Goal: Entertainment & Leisure: Consume media (video, audio)

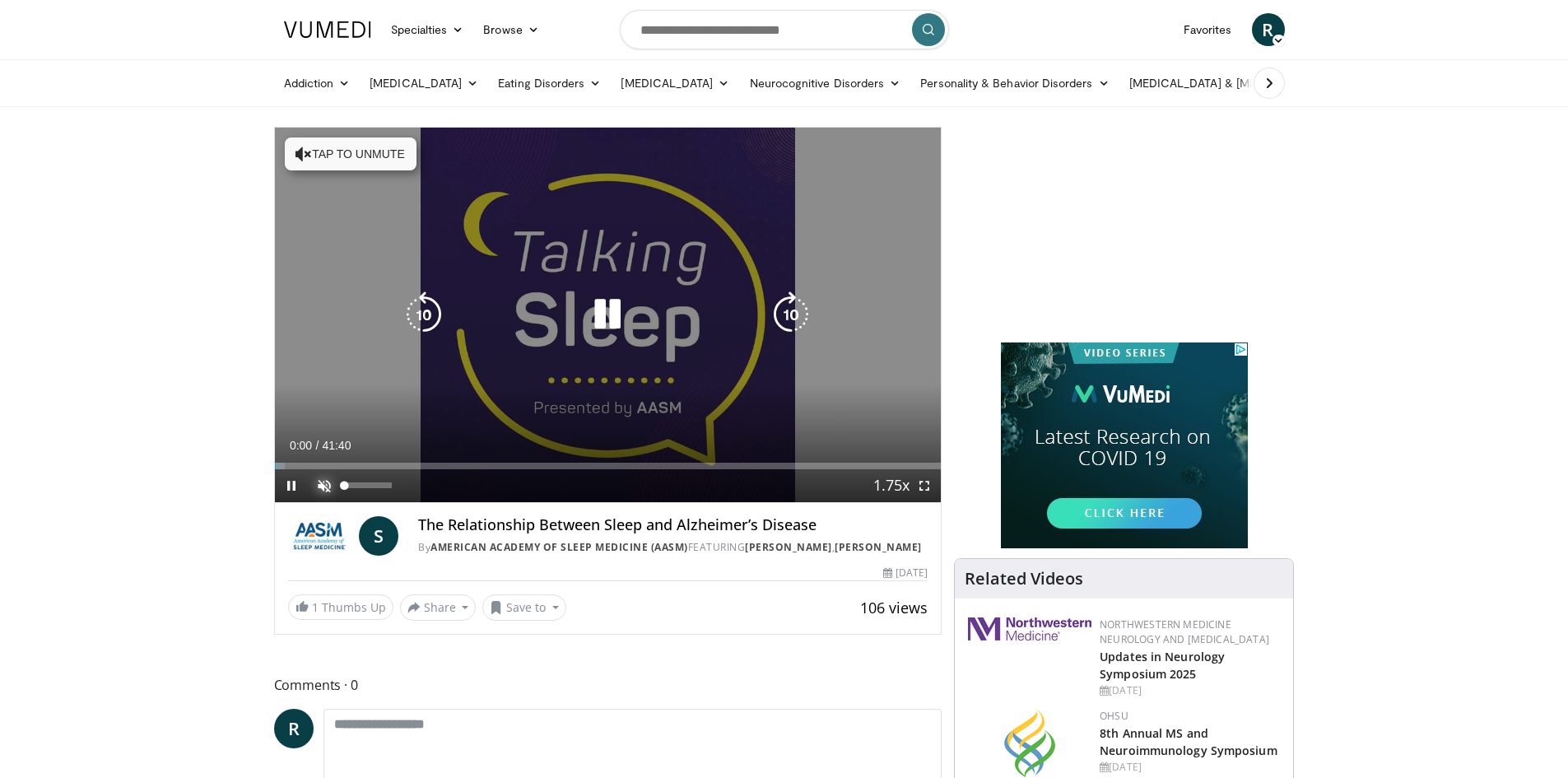
click at [321, 474] on span "Video Player" at bounding box center [325, 486] width 33 height 33
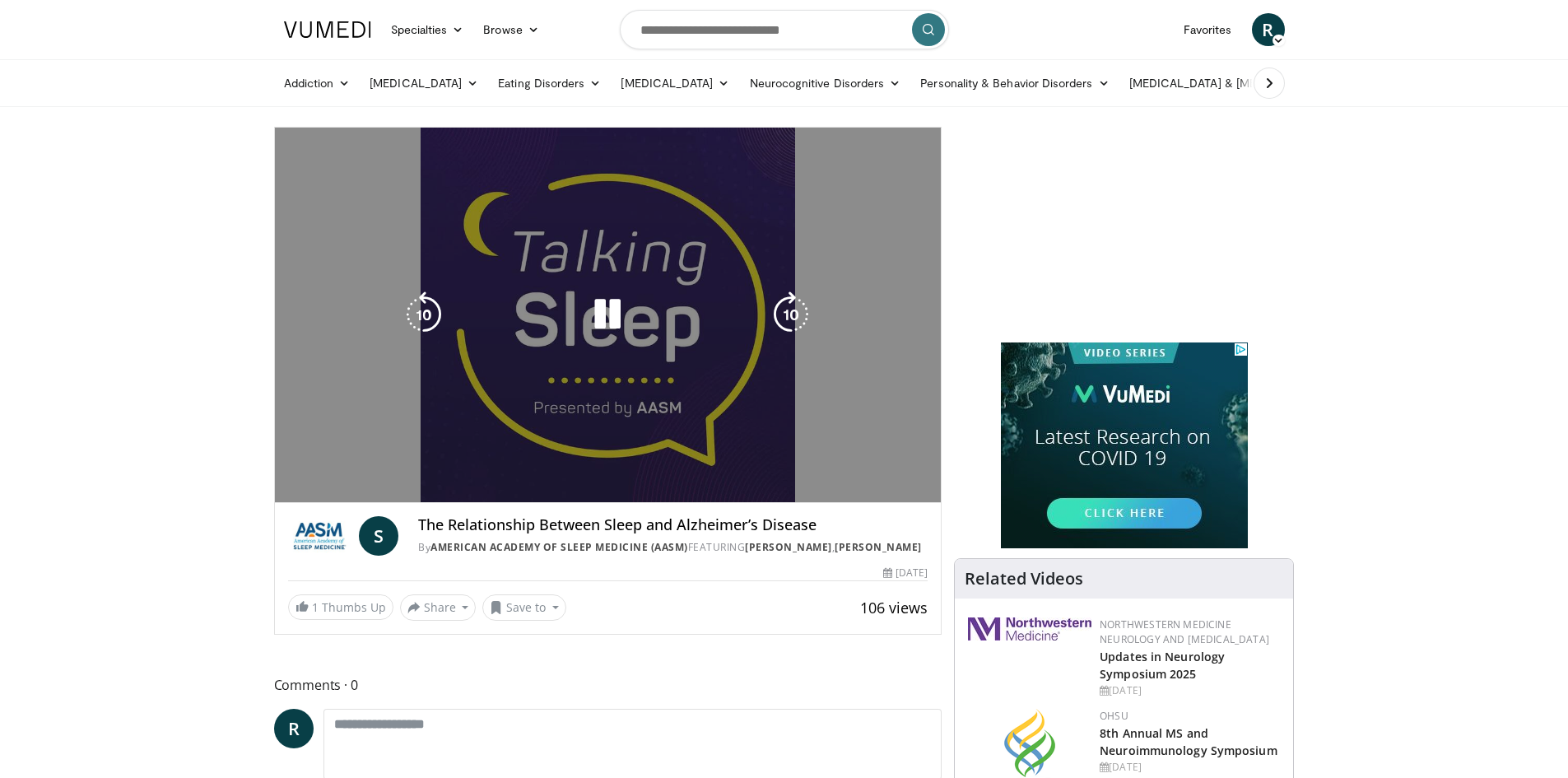
click at [313, 465] on video-js "**********" at bounding box center [608, 315] width 667 height 375
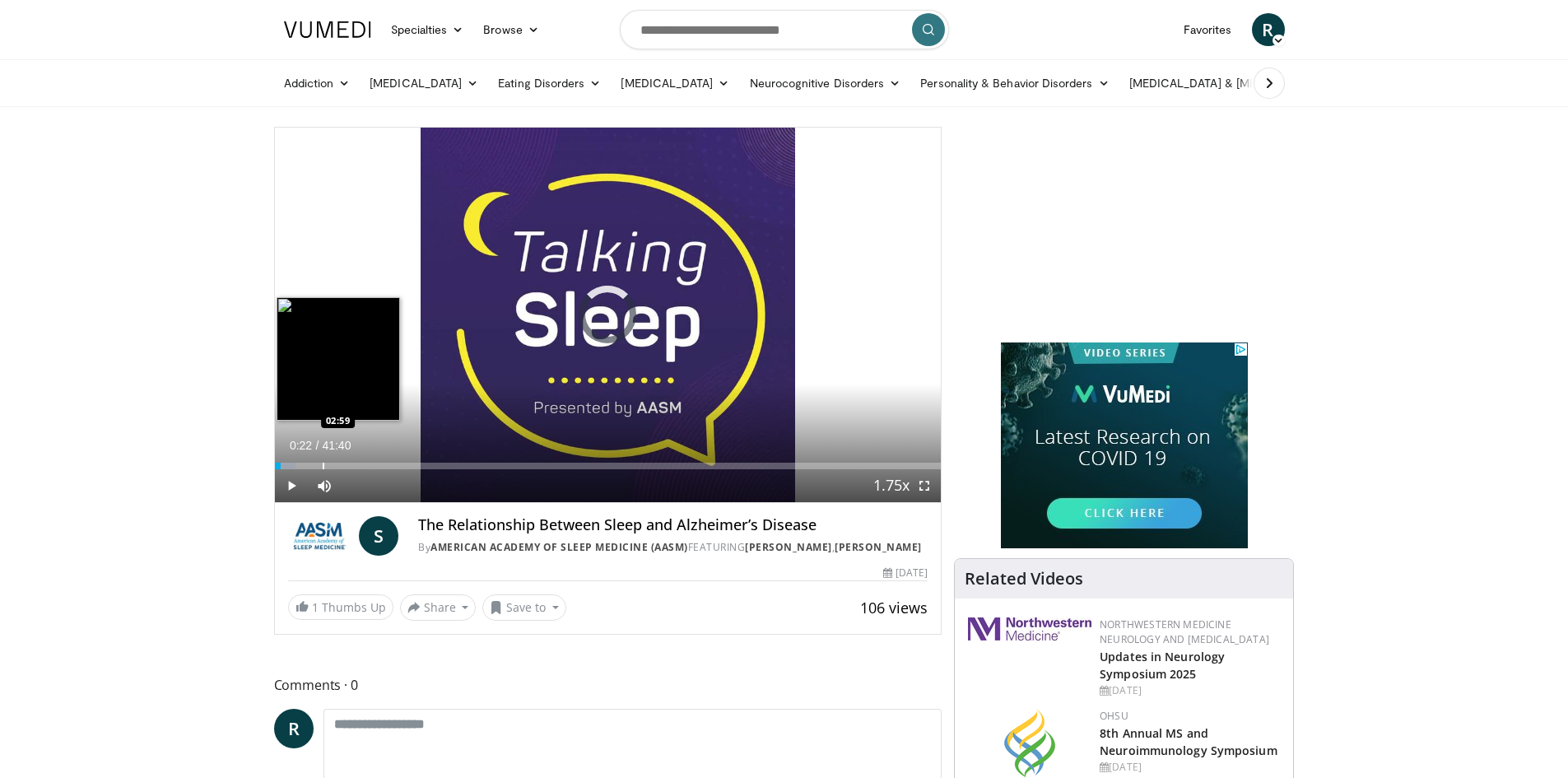
click at [323, 466] on div "Progress Bar" at bounding box center [324, 466] width 2 height 7
click at [319, 466] on div "03:09" at bounding box center [299, 466] width 50 height 7
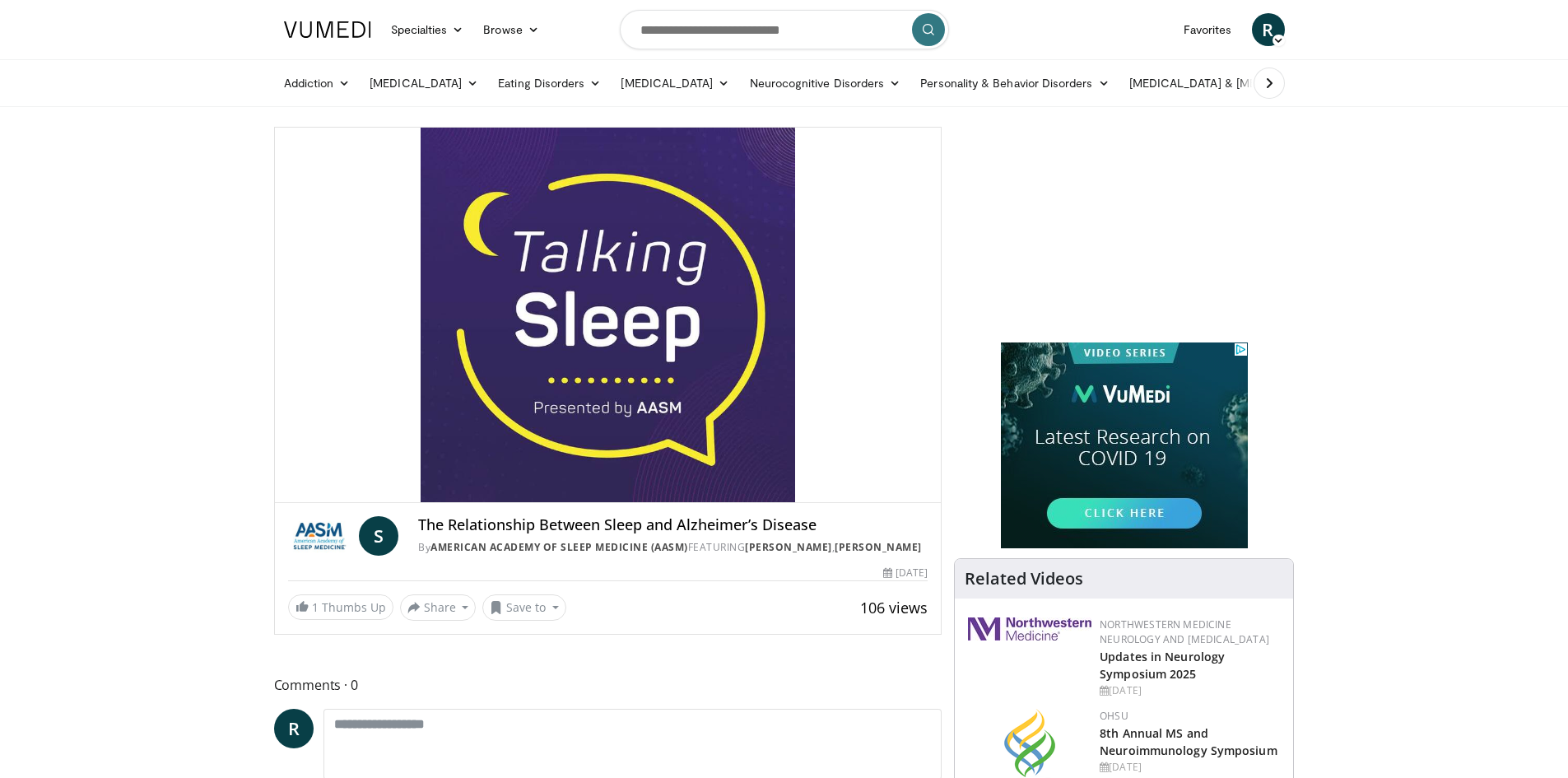
click at [312, 465] on div "10 seconds Tap to unmute" at bounding box center [608, 315] width 667 height 375
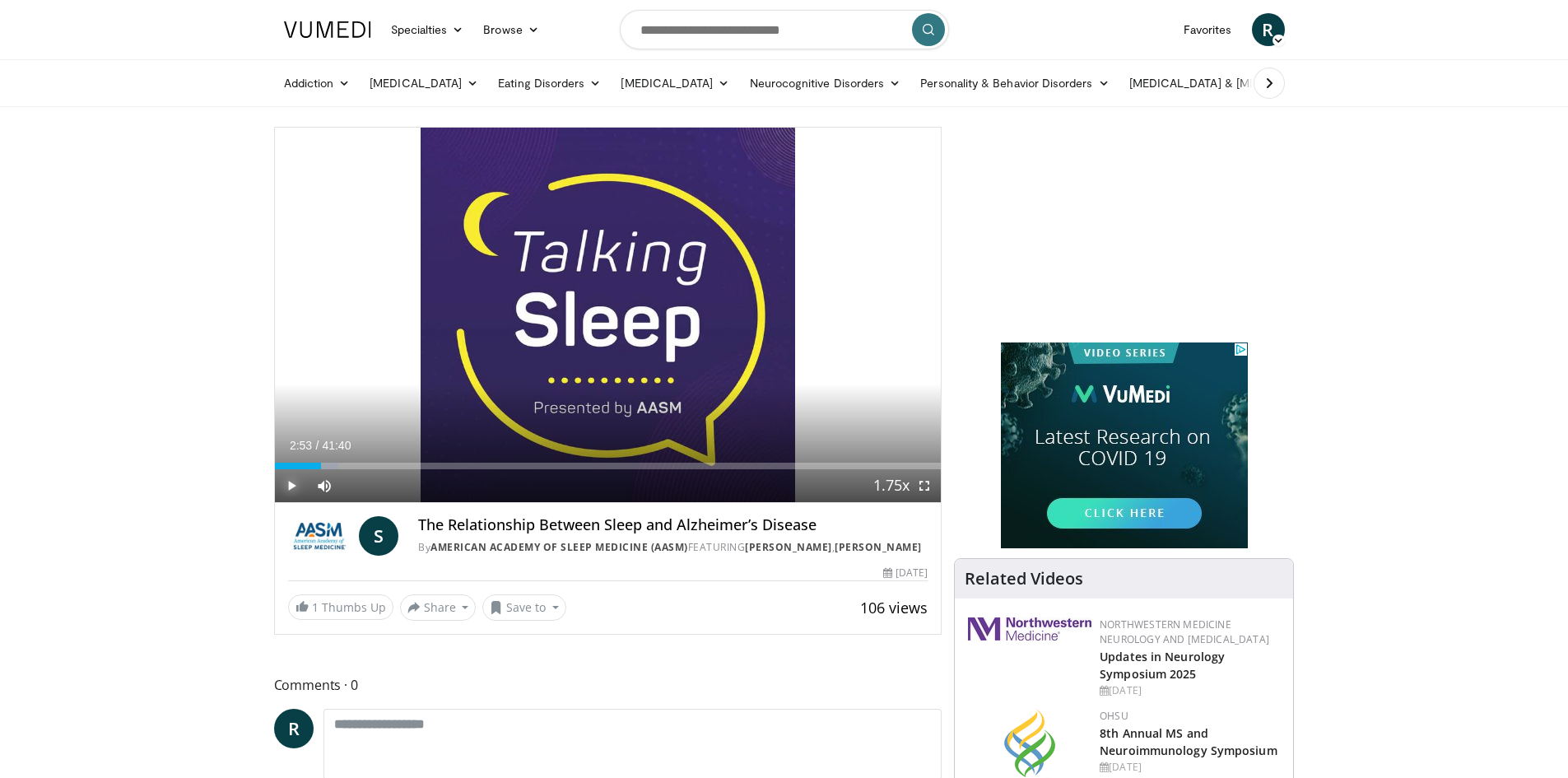
click at [293, 487] on span "Video Player" at bounding box center [291, 486] width 33 height 33
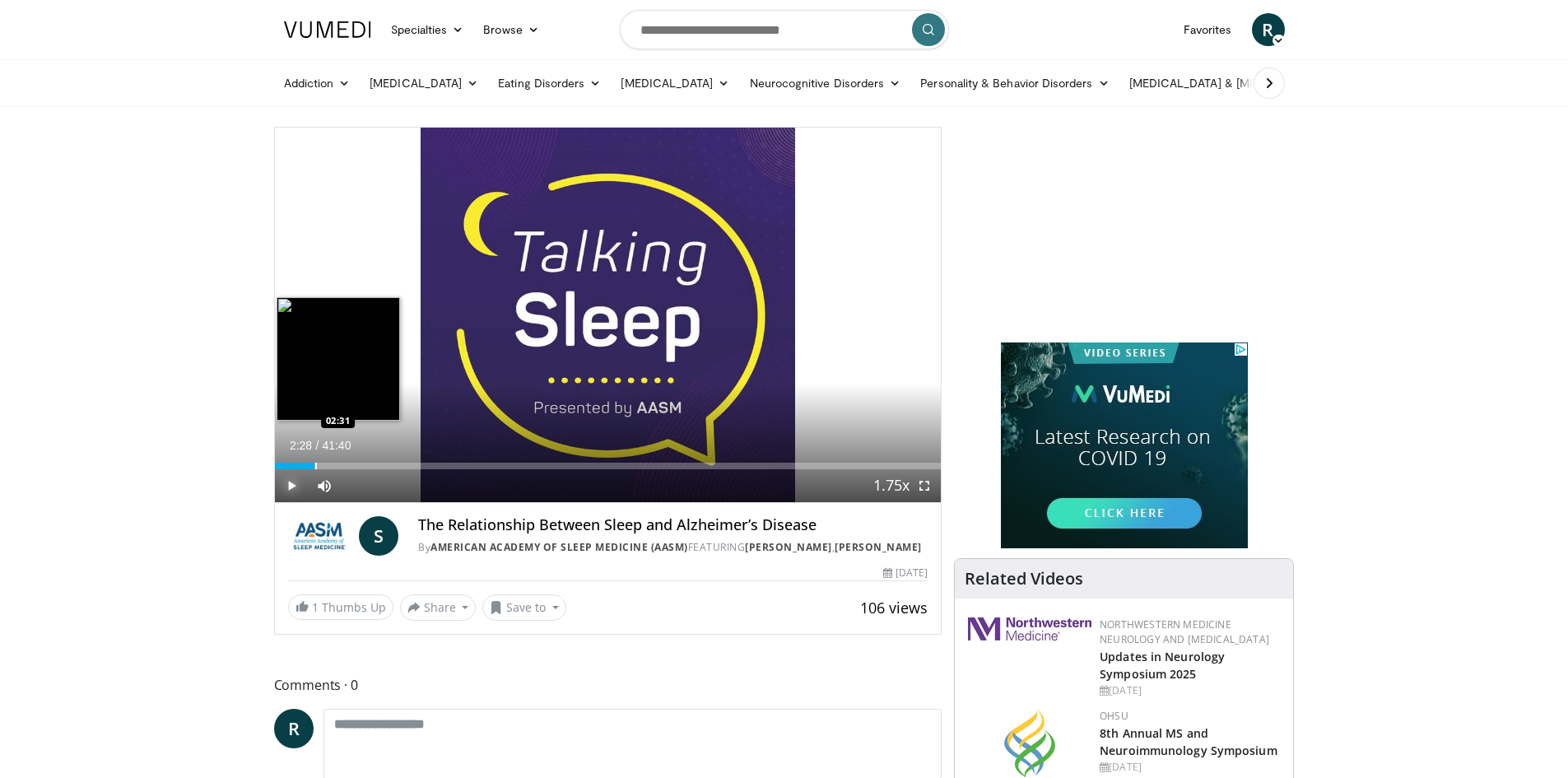
click at [313, 463] on div "02:28" at bounding box center [294, 466] width 39 height 7
click at [360, 459] on div "Loaded : 12.38% 04:06 05:21" at bounding box center [608, 461] width 667 height 16
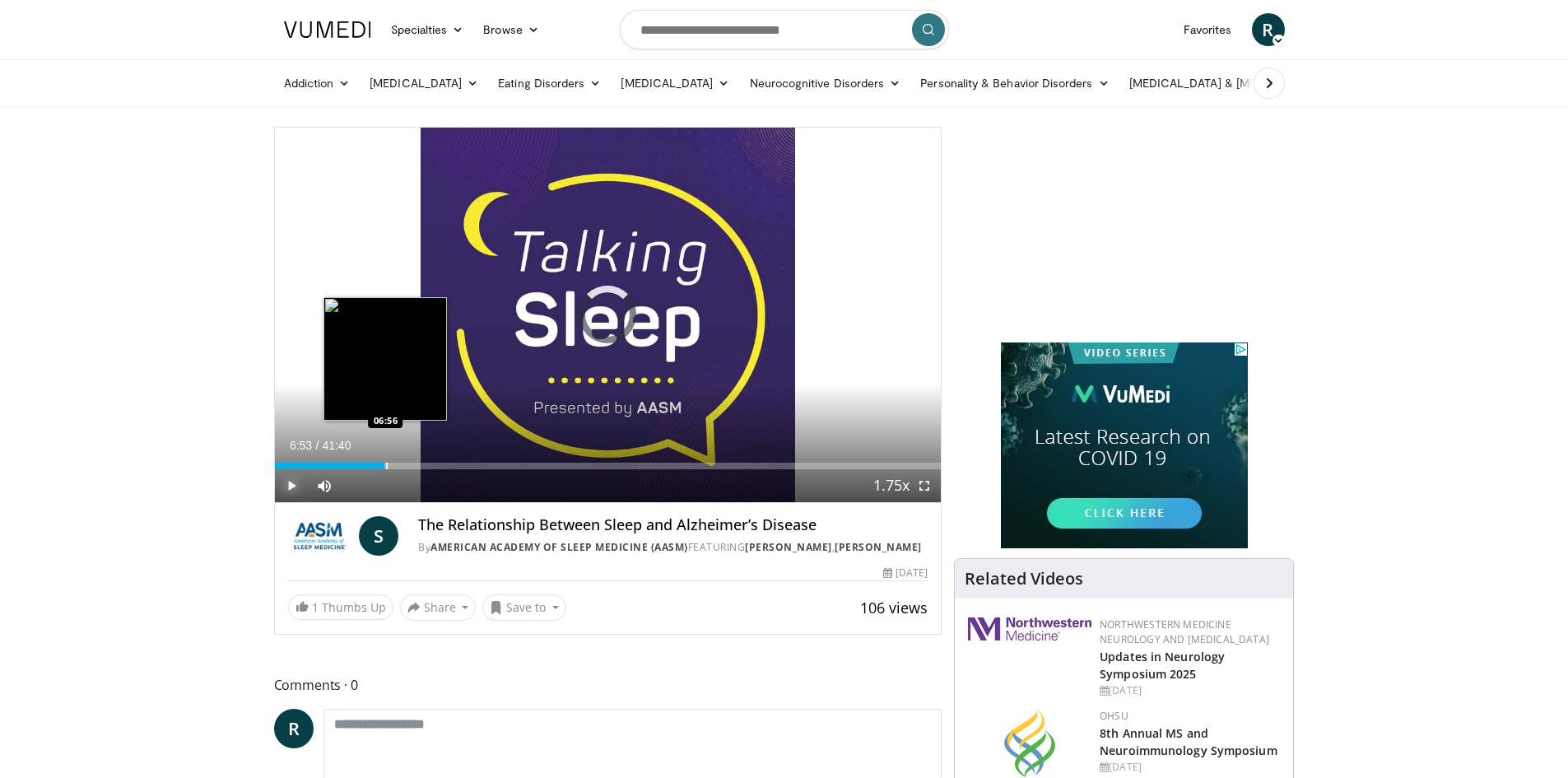
click at [386, 466] on div "Progress Bar" at bounding box center [387, 466] width 2 height 7
click at [410, 463] on div "Progress Bar" at bounding box center [411, 466] width 2 height 7
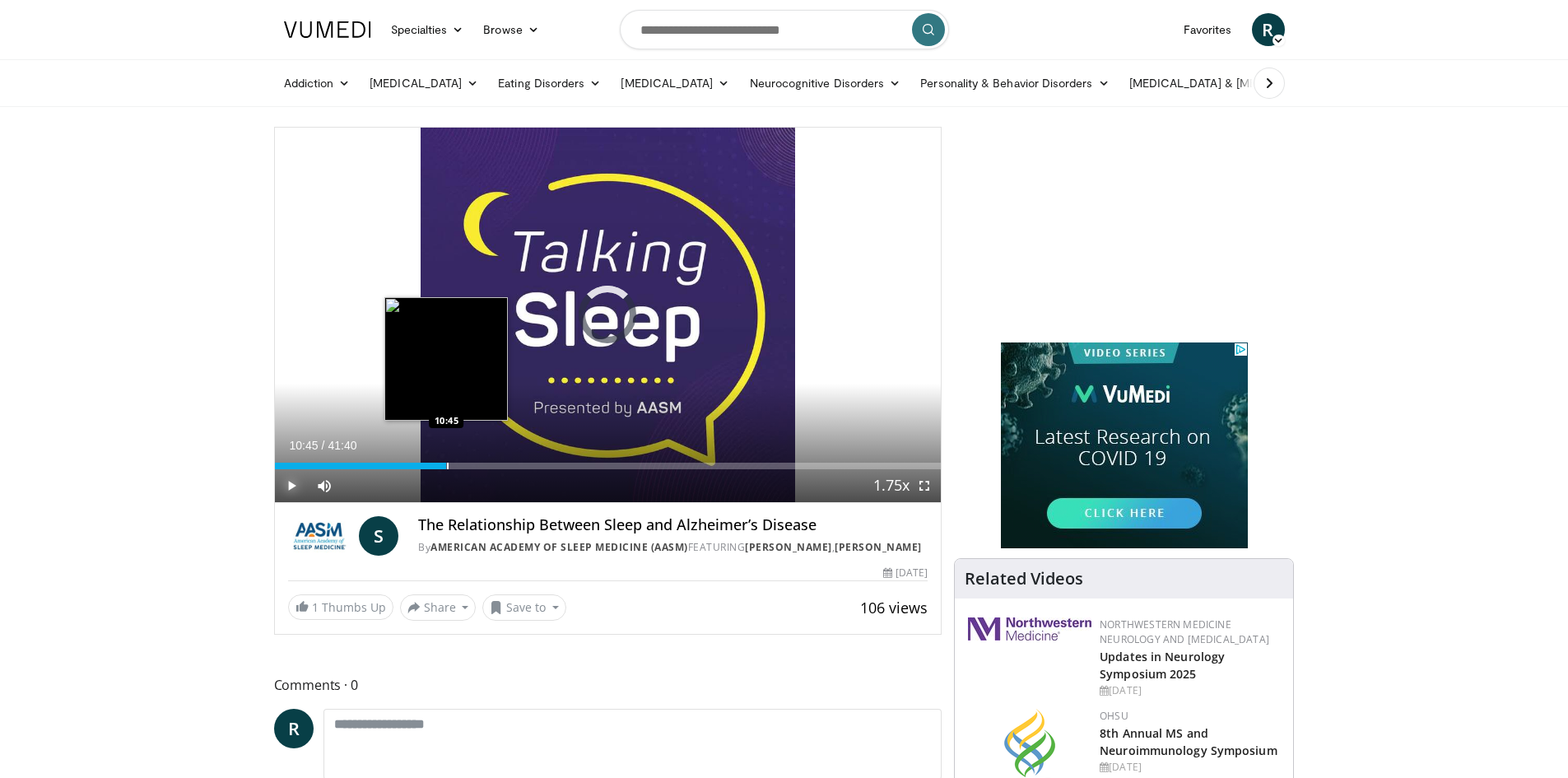
click at [447, 464] on div "Progress Bar" at bounding box center [448, 466] width 2 height 7
click at [470, 463] on div "Progress Bar" at bounding box center [471, 466] width 2 height 7
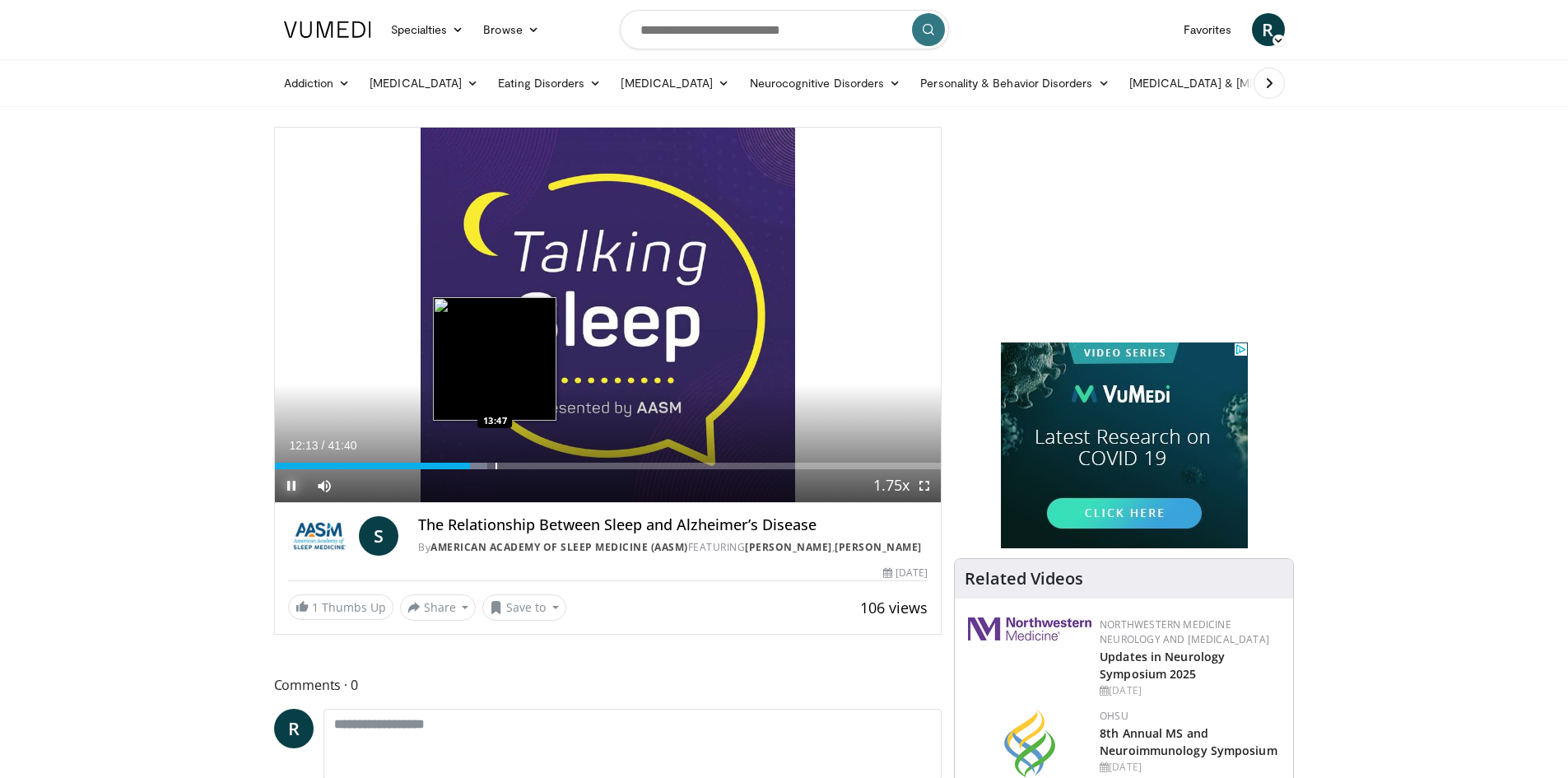
click at [495, 466] on div "Progress Bar" at bounding box center [496, 466] width 2 height 7
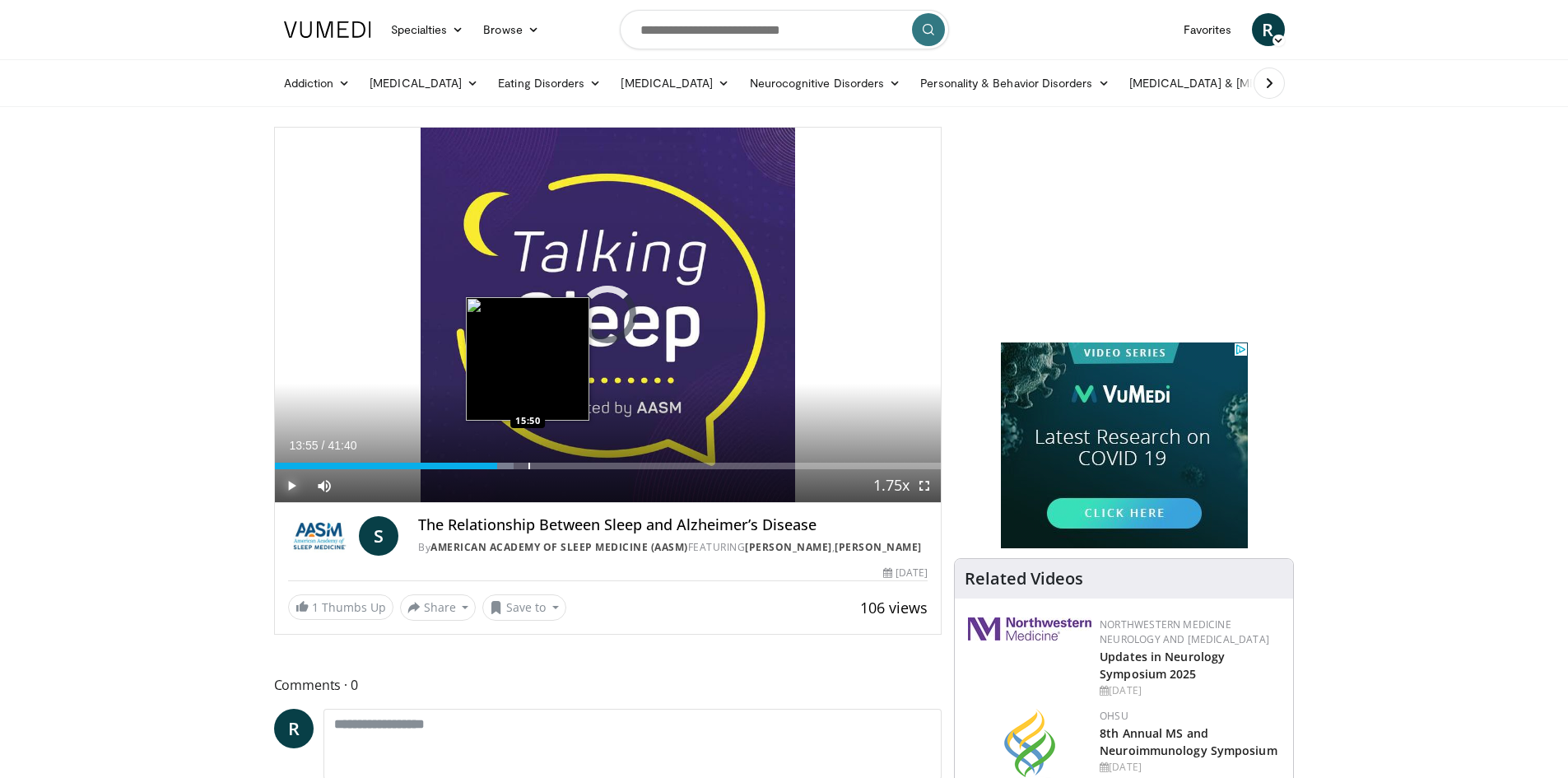
click at [528, 465] on div "Progress Bar" at bounding box center [529, 466] width 2 height 7
